Goal: Task Accomplishment & Management: Use online tool/utility

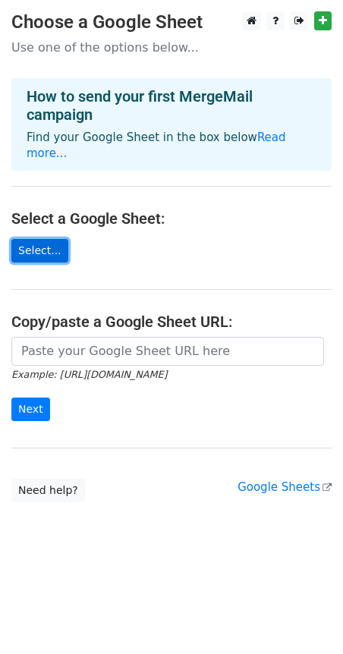
click at [52, 241] on link "Select..." at bounding box center [39, 251] width 57 height 24
click at [30, 239] on link "Select..." at bounding box center [39, 251] width 57 height 24
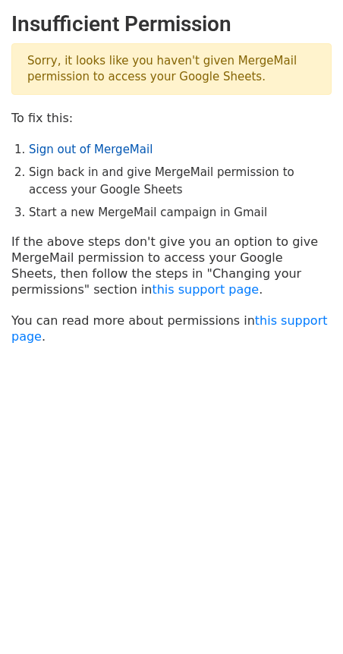
click at [130, 152] on link "Sign out of MergeMail" at bounding box center [91, 150] width 124 height 14
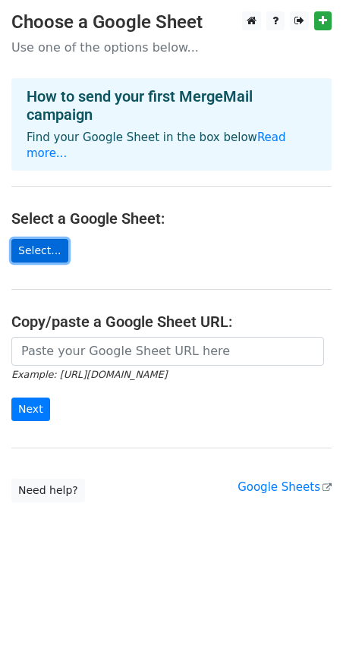
click at [36, 244] on link "Select..." at bounding box center [39, 251] width 57 height 24
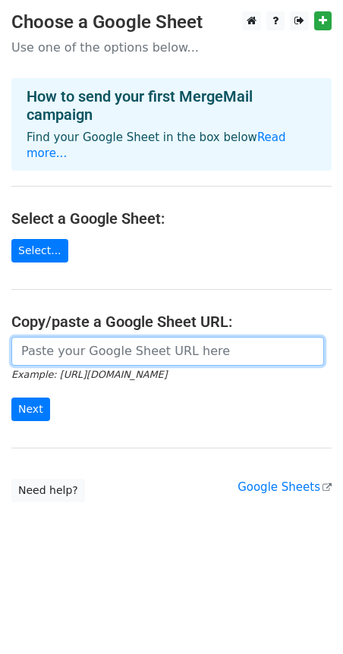
click at [75, 338] on input "url" at bounding box center [167, 351] width 313 height 29
paste input "https://docs.google.com/spreadsheets/d/1lWxlRYVjSp16yeoEKdY-1Gh9KPitlxygbFM_XQK…"
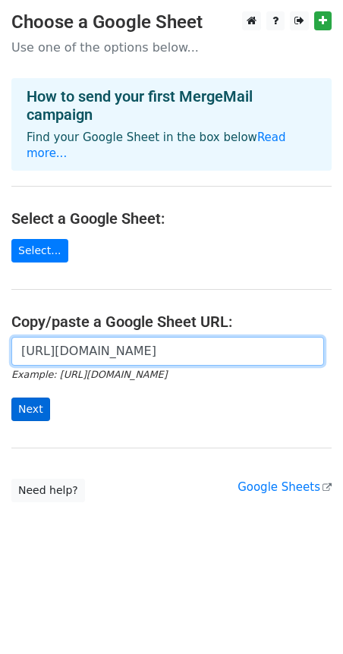
type input "https://docs.google.com/spreadsheets/d/1lWxlRYVjSp16yeoEKdY-1Gh9KPitlxygbFM_XQK…"
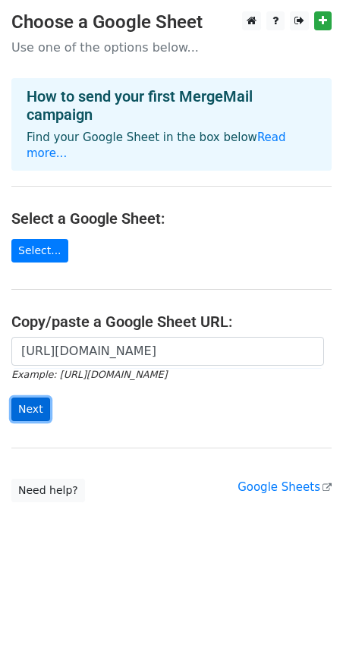
click at [39, 397] on input "Next" at bounding box center [30, 409] width 39 height 24
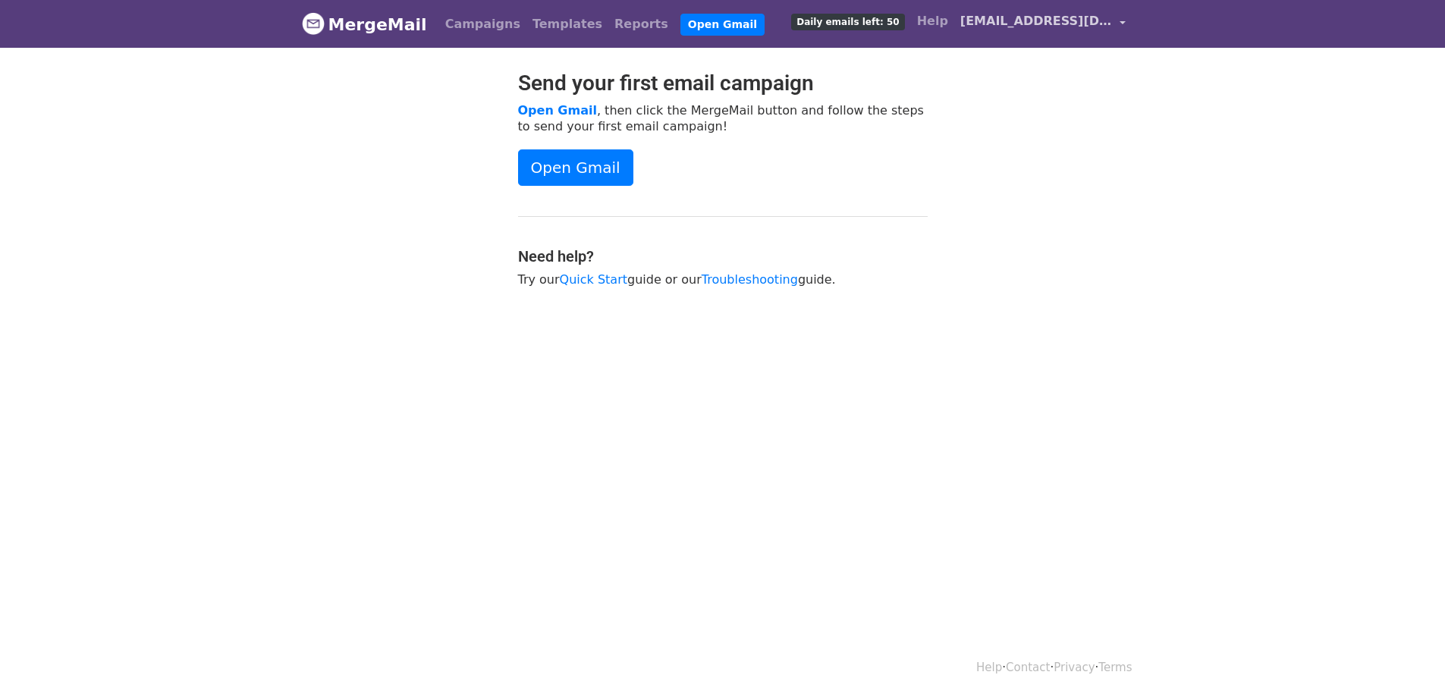
click at [1033, 26] on span "[EMAIL_ADDRESS][DOMAIN_NAME]" at bounding box center [1036, 21] width 152 height 18
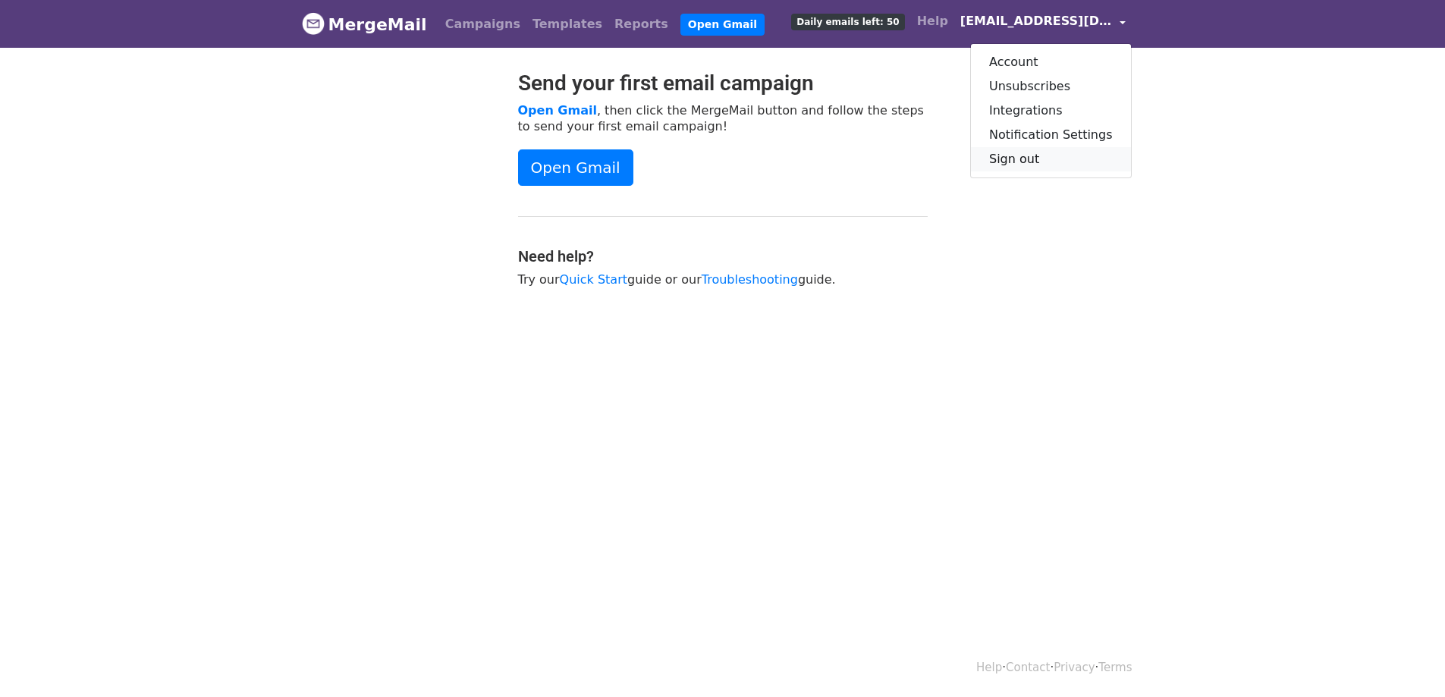
click at [1070, 162] on link "Sign out" at bounding box center [1051, 159] width 160 height 24
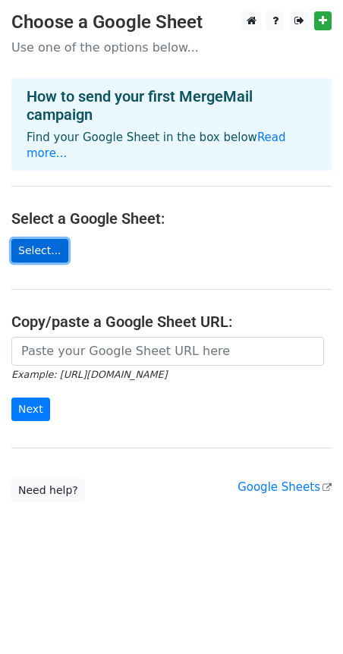
click at [54, 239] on link "Select..." at bounding box center [39, 251] width 57 height 24
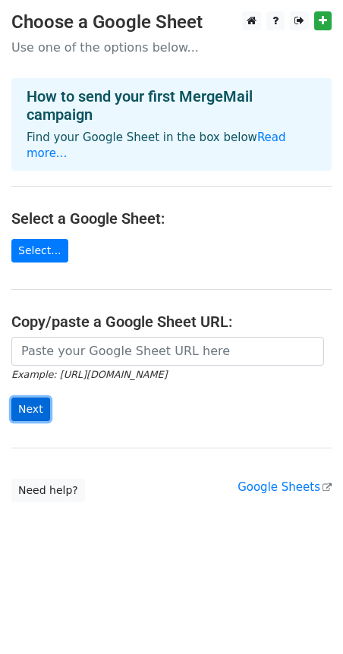
click at [44, 397] on input "Next" at bounding box center [30, 409] width 39 height 24
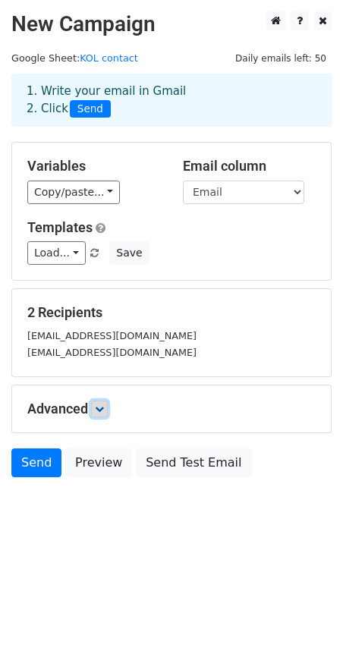
click at [99, 404] on icon at bounding box center [99, 408] width 9 height 9
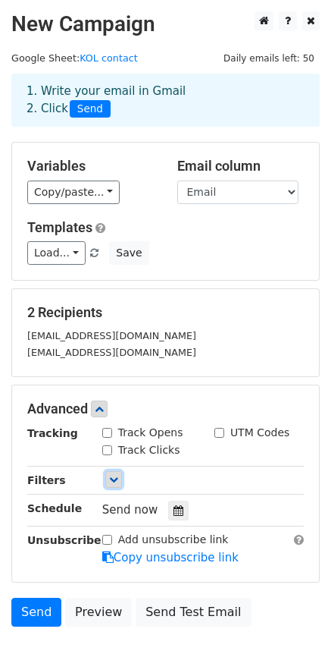
click at [114, 486] on link at bounding box center [113, 479] width 17 height 17
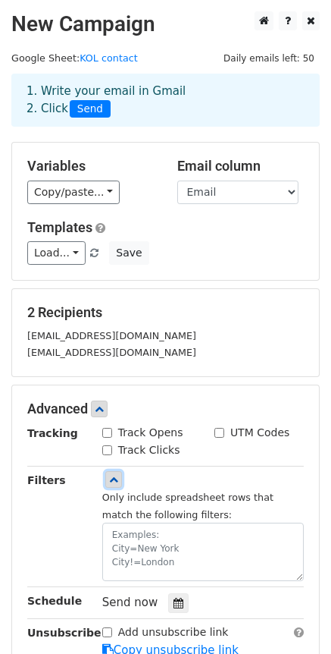
click at [115, 479] on icon at bounding box center [113, 479] width 9 height 9
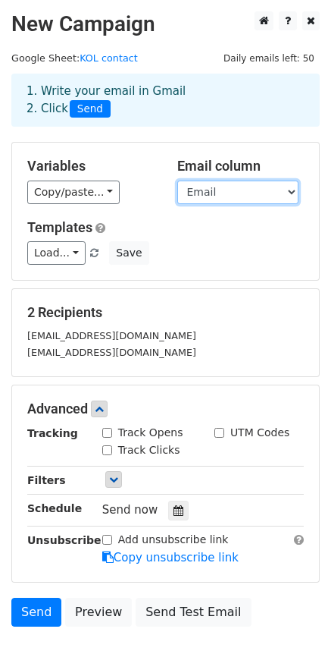
click at [207, 194] on select "First Name Email" at bounding box center [238, 193] width 121 height 24
click at [210, 192] on select "First Name Email" at bounding box center [238, 193] width 121 height 24
drag, startPoint x: 244, startPoint y: 200, endPoint x: 231, endPoint y: 203, distance: 13.2
click at [244, 200] on select "First Name Email" at bounding box center [238, 193] width 121 height 24
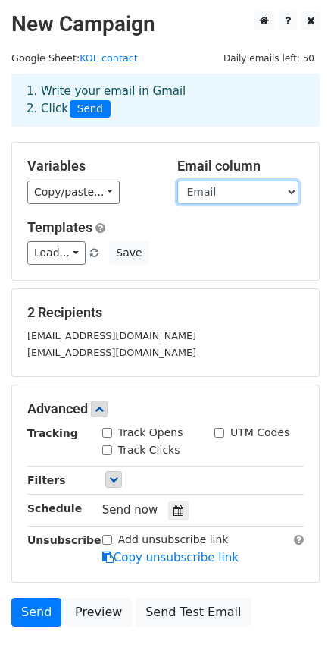
select select "First Name"
click at [178, 181] on select "First Name Email" at bounding box center [238, 193] width 121 height 24
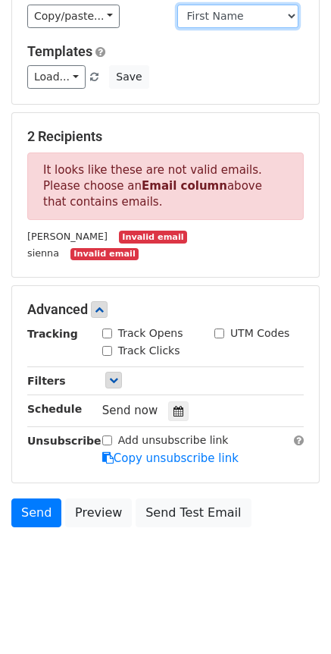
scroll to position [177, 0]
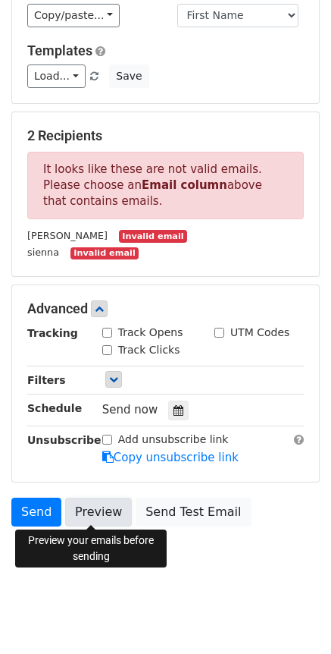
click at [108, 512] on link "Preview" at bounding box center [98, 512] width 67 height 29
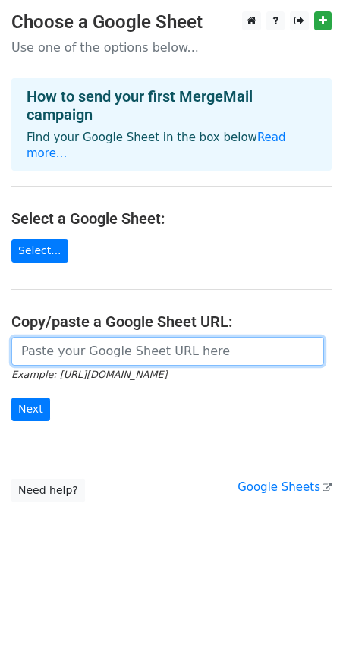
click at [82, 339] on input "url" at bounding box center [167, 351] width 313 height 29
paste input "[URL][DOMAIN_NAME]"
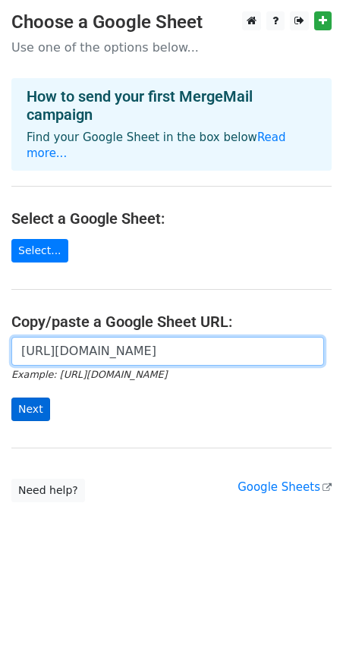
type input "[URL][DOMAIN_NAME]"
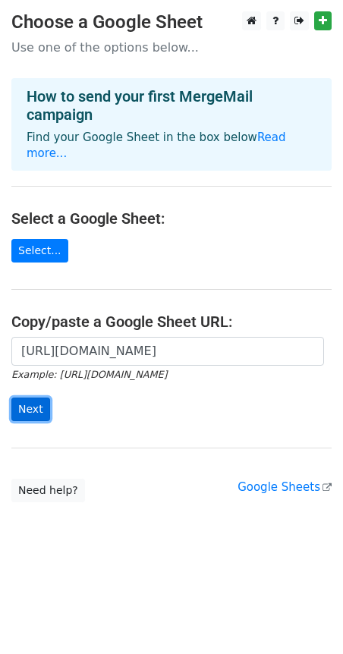
click at [36, 397] on input "Next" at bounding box center [30, 409] width 39 height 24
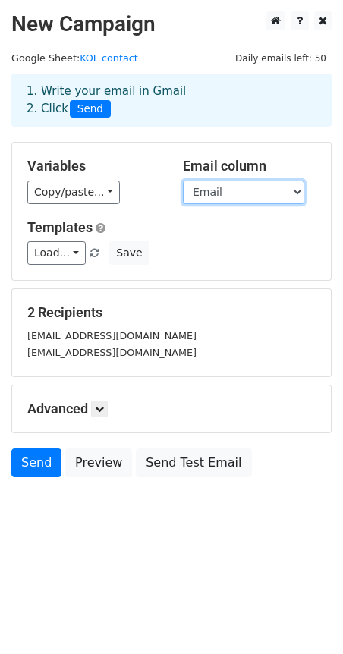
click at [226, 194] on select "First Name Email" at bounding box center [243, 193] width 121 height 24
click at [244, 190] on select "First Name Email" at bounding box center [243, 193] width 121 height 24
click at [183, 181] on select "First Name Email" at bounding box center [243, 193] width 121 height 24
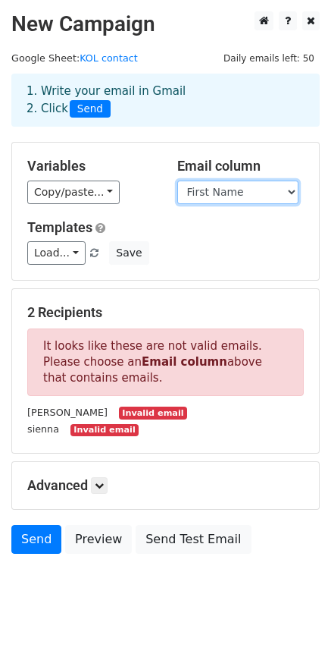
click at [255, 196] on select "First Name Email" at bounding box center [238, 193] width 121 height 24
select select "Email"
click at [178, 181] on select "First Name Email" at bounding box center [238, 193] width 121 height 24
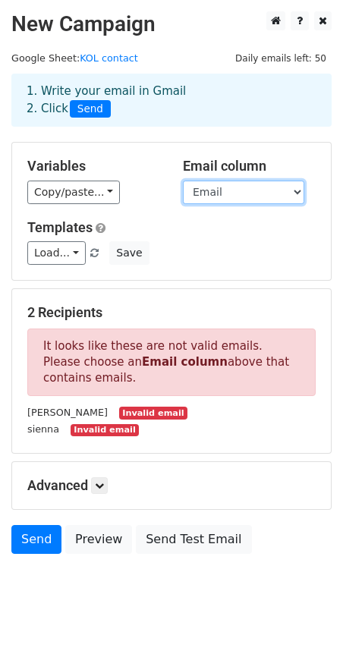
click at [241, 199] on select "First Name Email" at bounding box center [243, 193] width 121 height 24
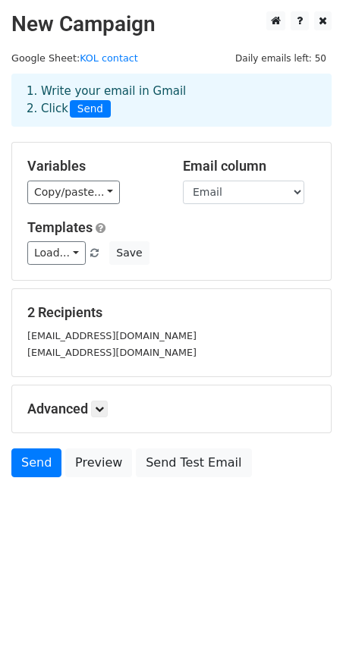
click at [152, 226] on h5 "Templates" at bounding box center [171, 227] width 288 height 17
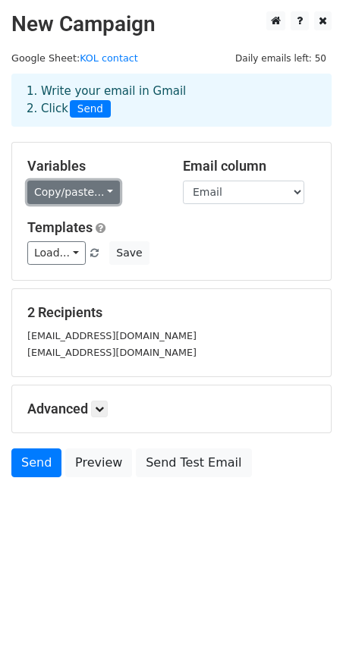
click at [99, 192] on link "Copy/paste..." at bounding box center [73, 193] width 93 height 24
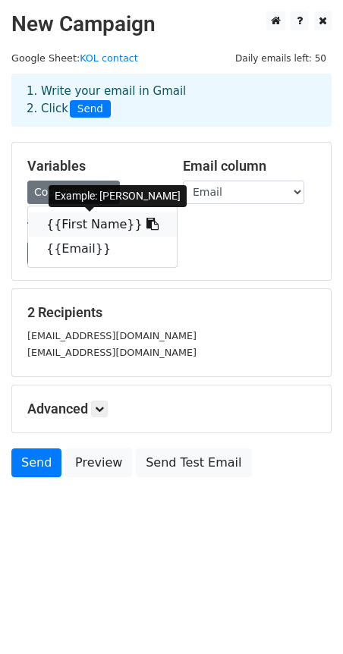
click at [75, 225] on link "{{First Name}}" at bounding box center [102, 224] width 149 height 24
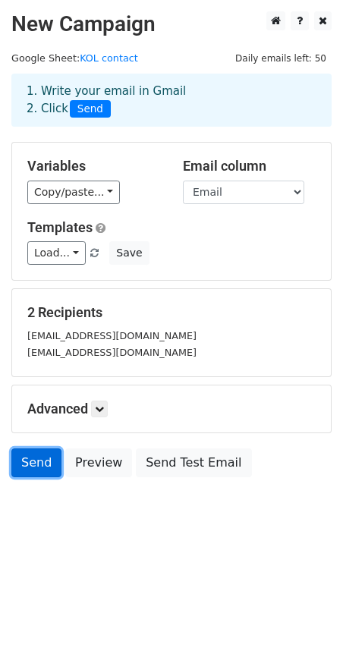
click at [36, 469] on link "Send" at bounding box center [36, 462] width 50 height 29
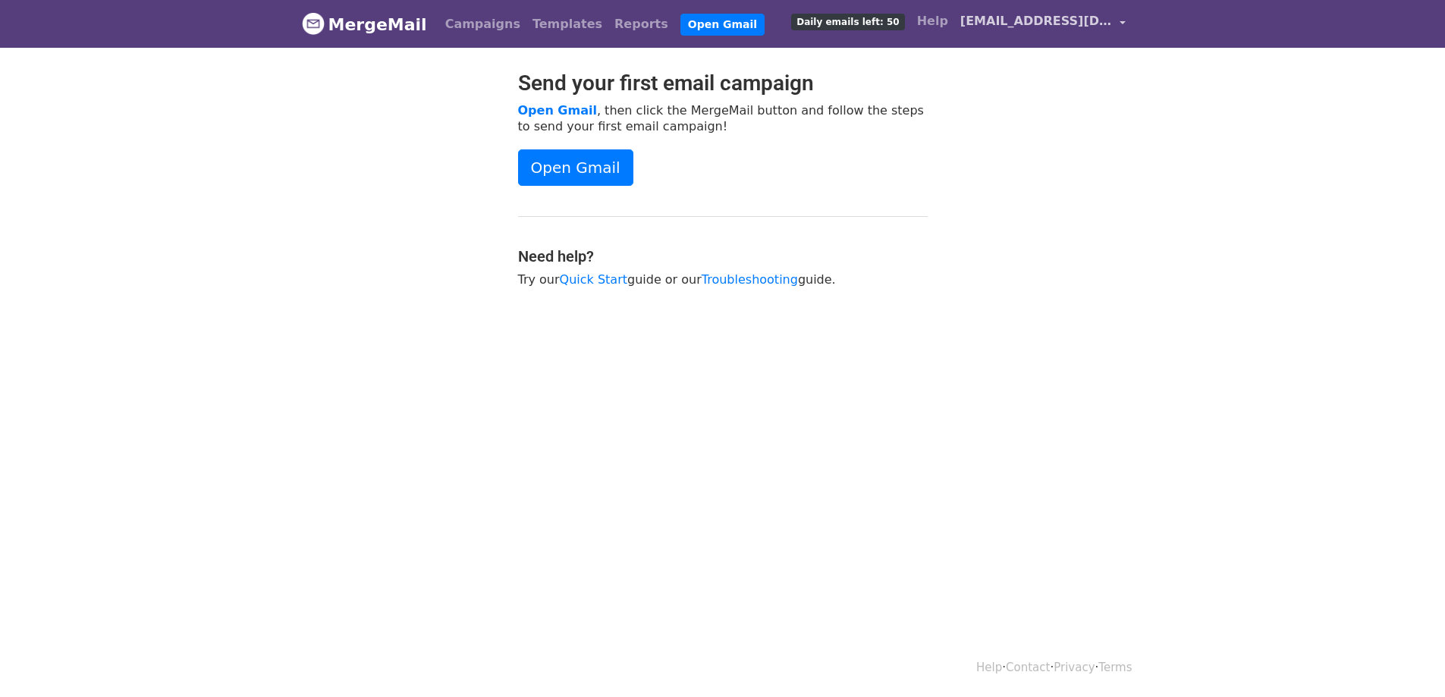
click at [989, 21] on span "[EMAIL_ADDRESS][DOMAIN_NAME]" at bounding box center [1036, 21] width 152 height 18
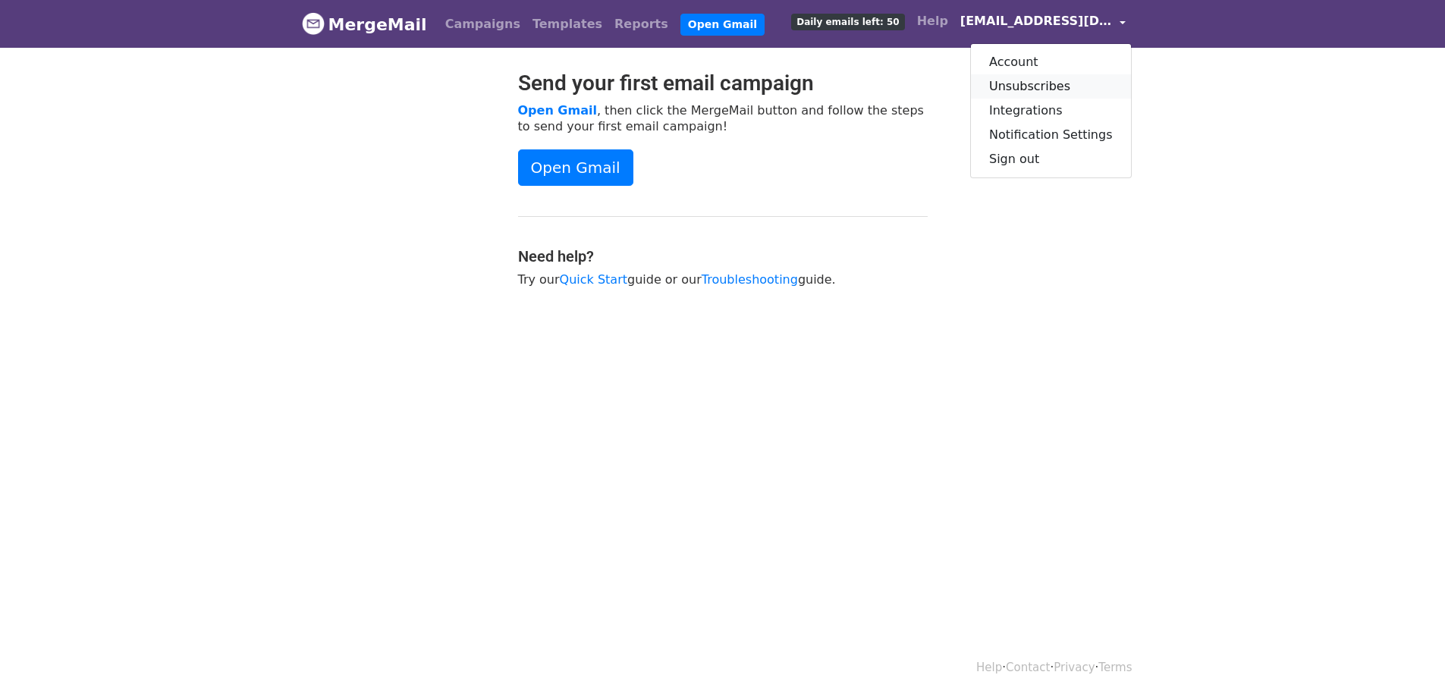
click at [1018, 86] on link "Unsubscribes" at bounding box center [1051, 86] width 160 height 24
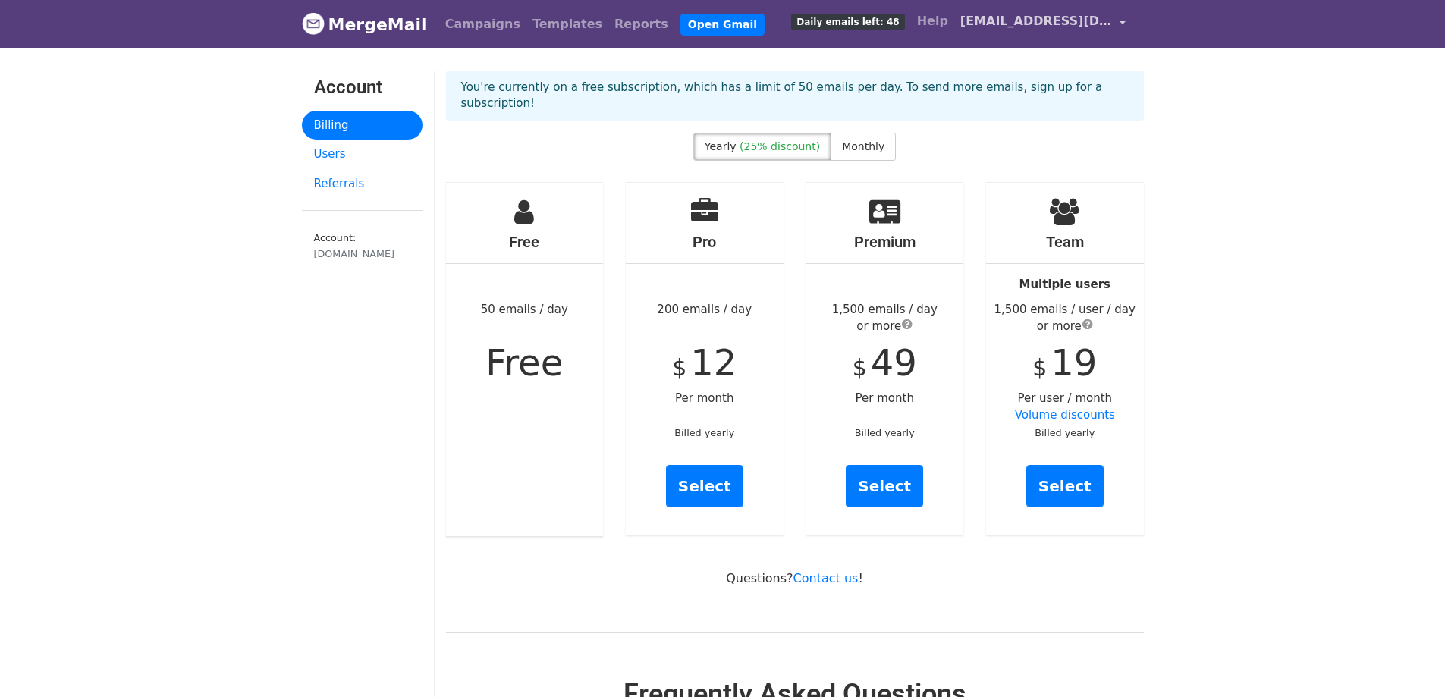
click at [982, 19] on span "[EMAIL_ADDRESS][DOMAIN_NAME]" at bounding box center [1036, 21] width 152 height 18
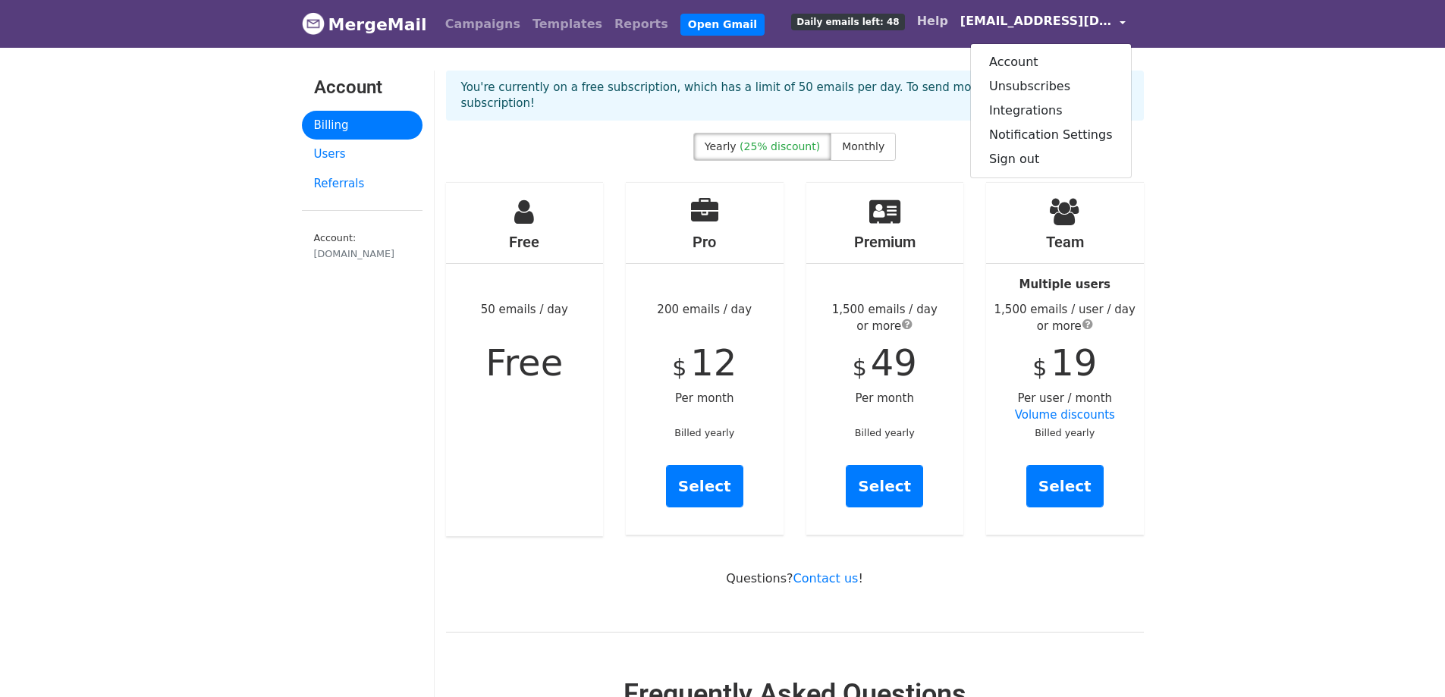
click at [931, 23] on link "Help" at bounding box center [932, 21] width 43 height 30
